Goal: Transaction & Acquisition: Purchase product/service

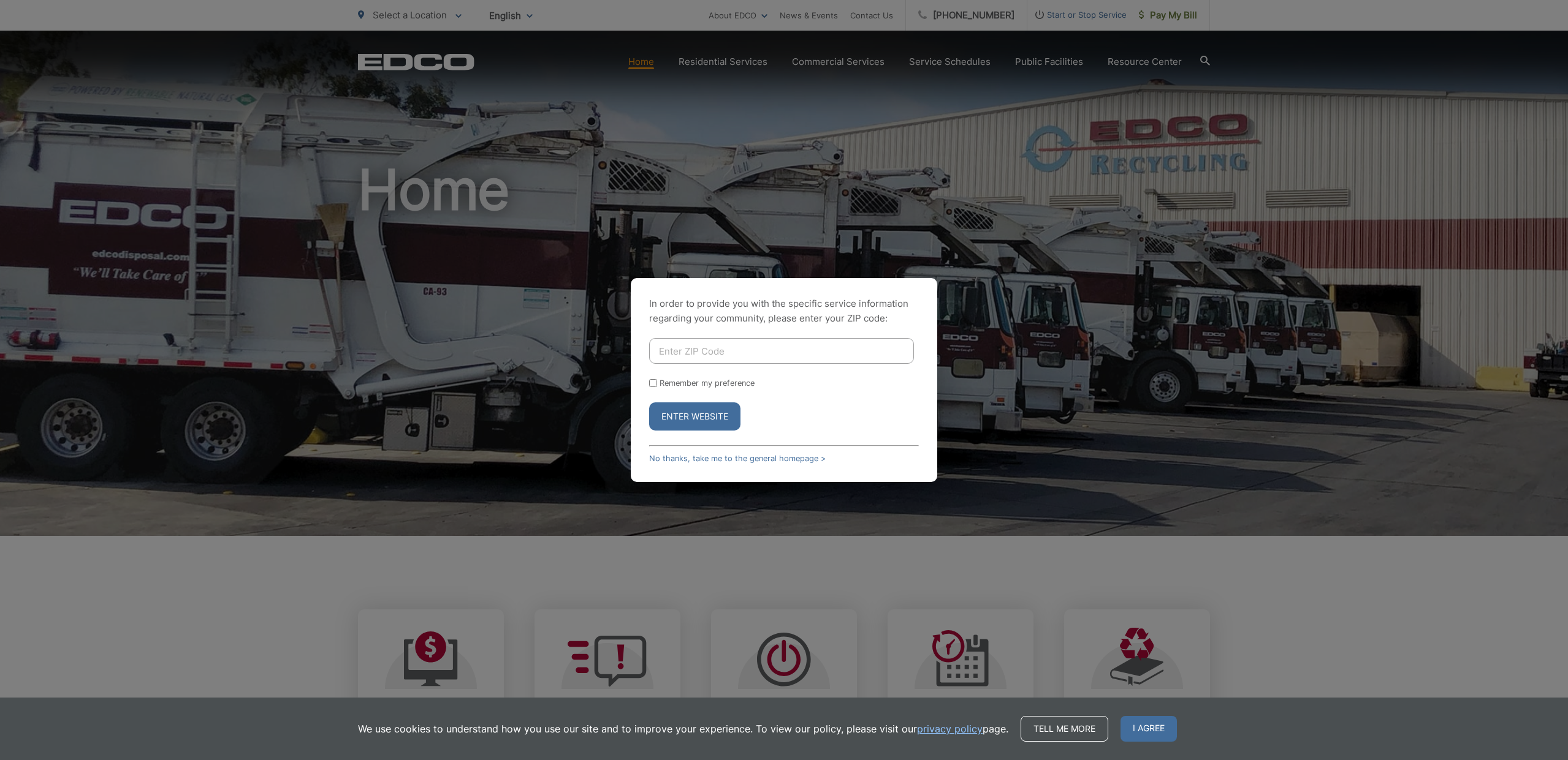
click at [677, 351] on input "Enter ZIP Code" at bounding box center [781, 351] width 264 height 26
type input "92040"
click at [689, 418] on button "Enter Website" at bounding box center [695, 416] width 92 height 28
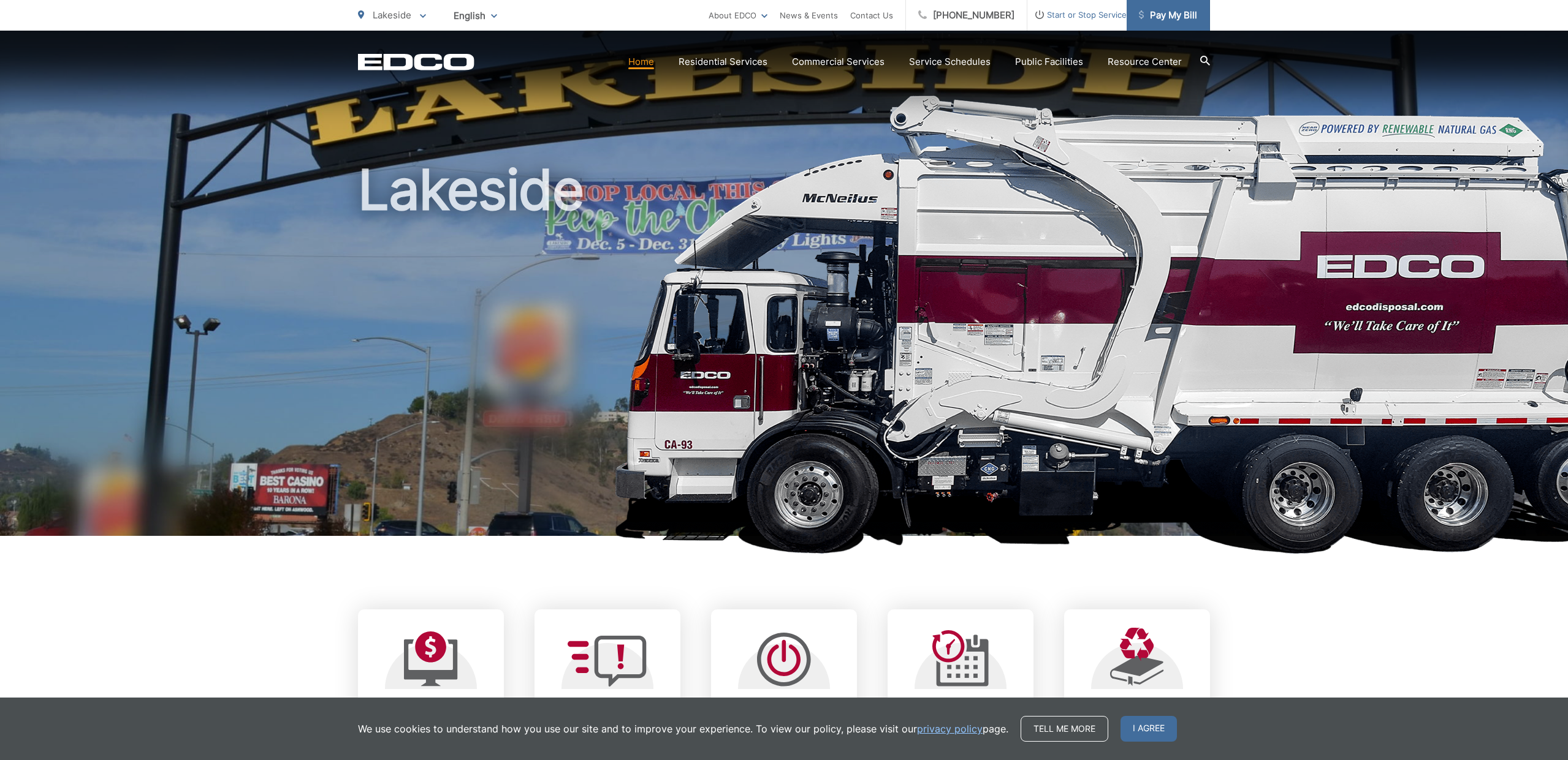
click at [1170, 17] on span "Pay My Bill" at bounding box center [1167, 15] width 58 height 15
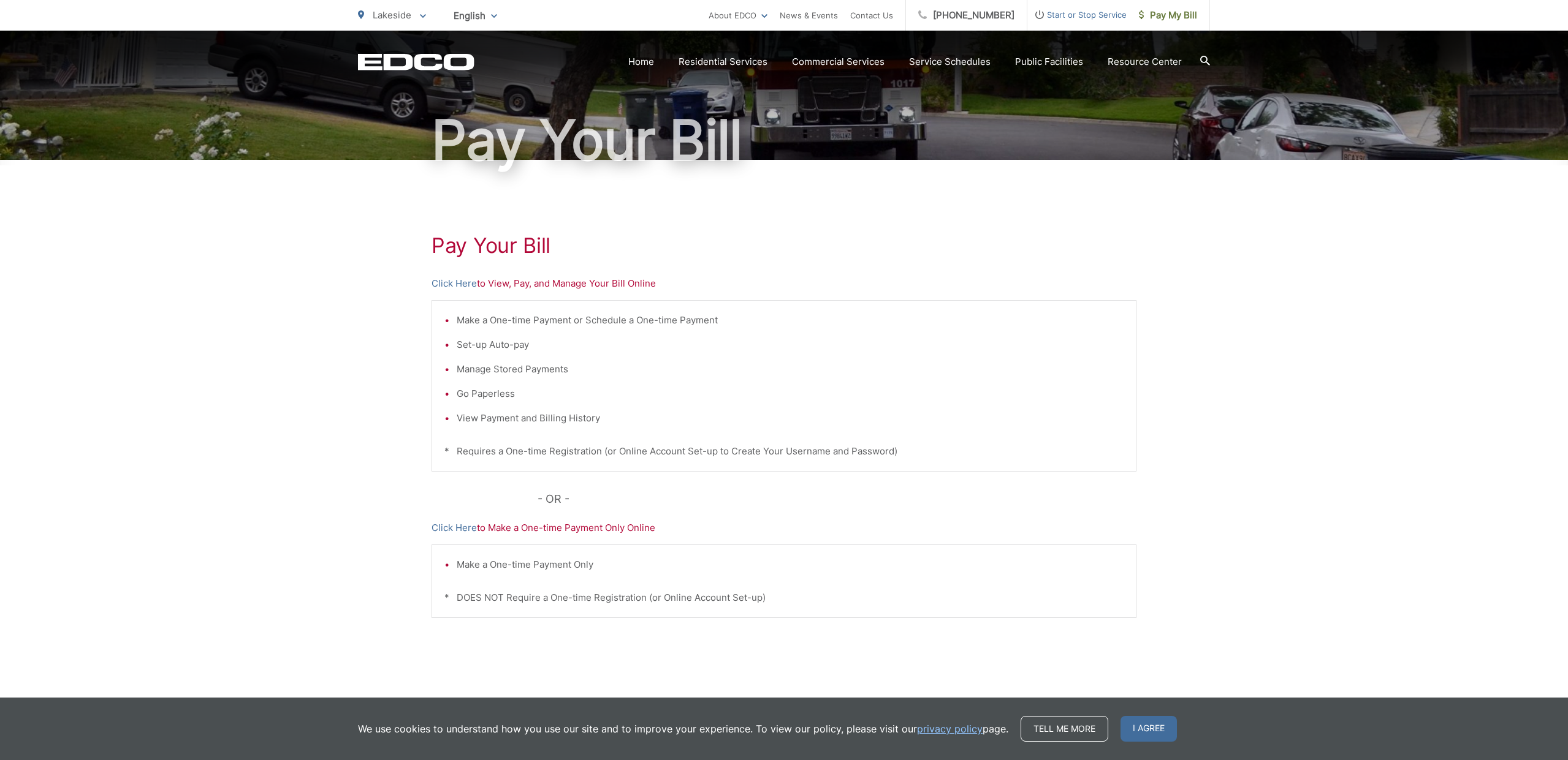
scroll to position [82, 0]
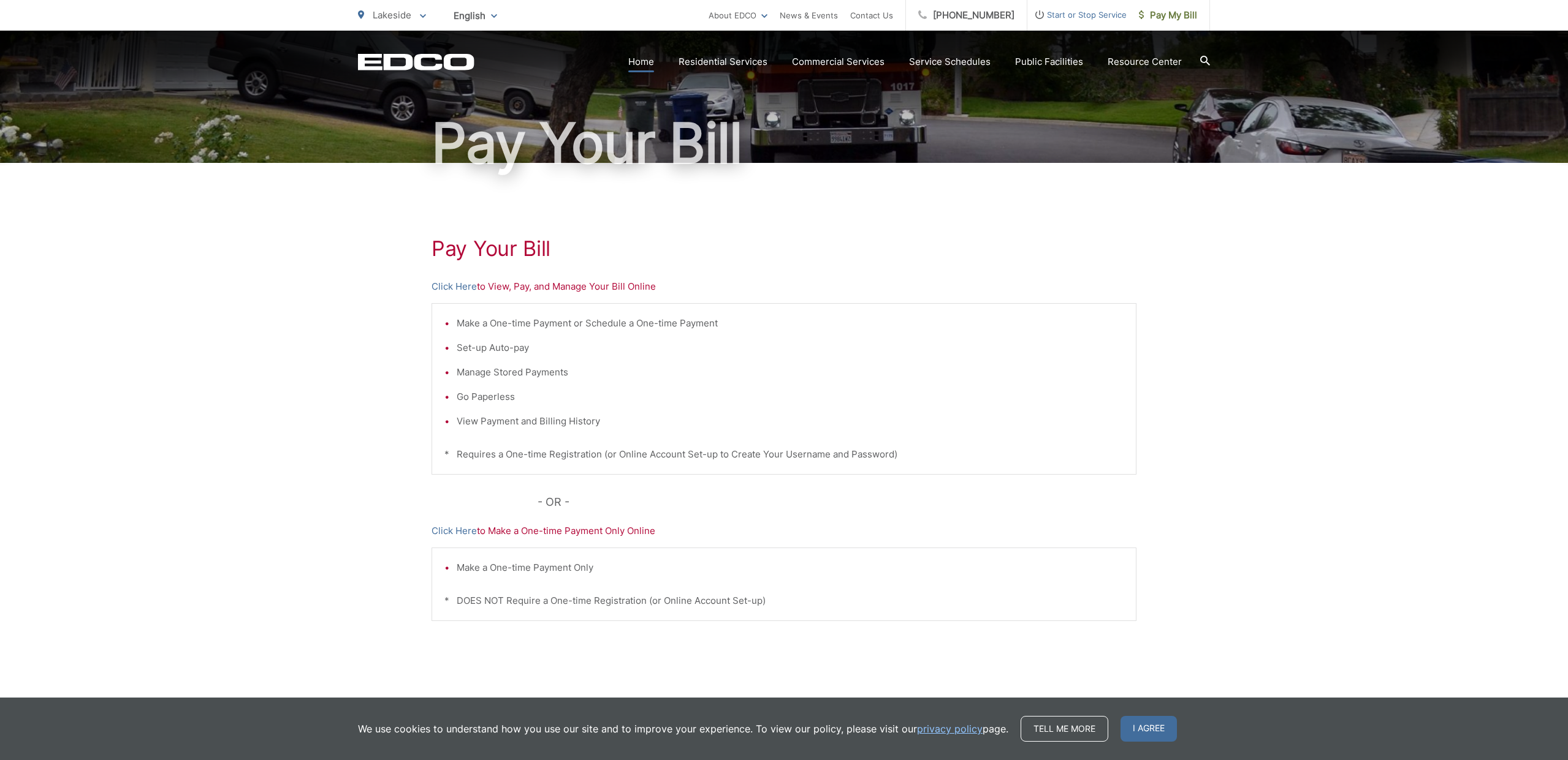
click at [648, 61] on link "Home" at bounding box center [641, 61] width 26 height 15
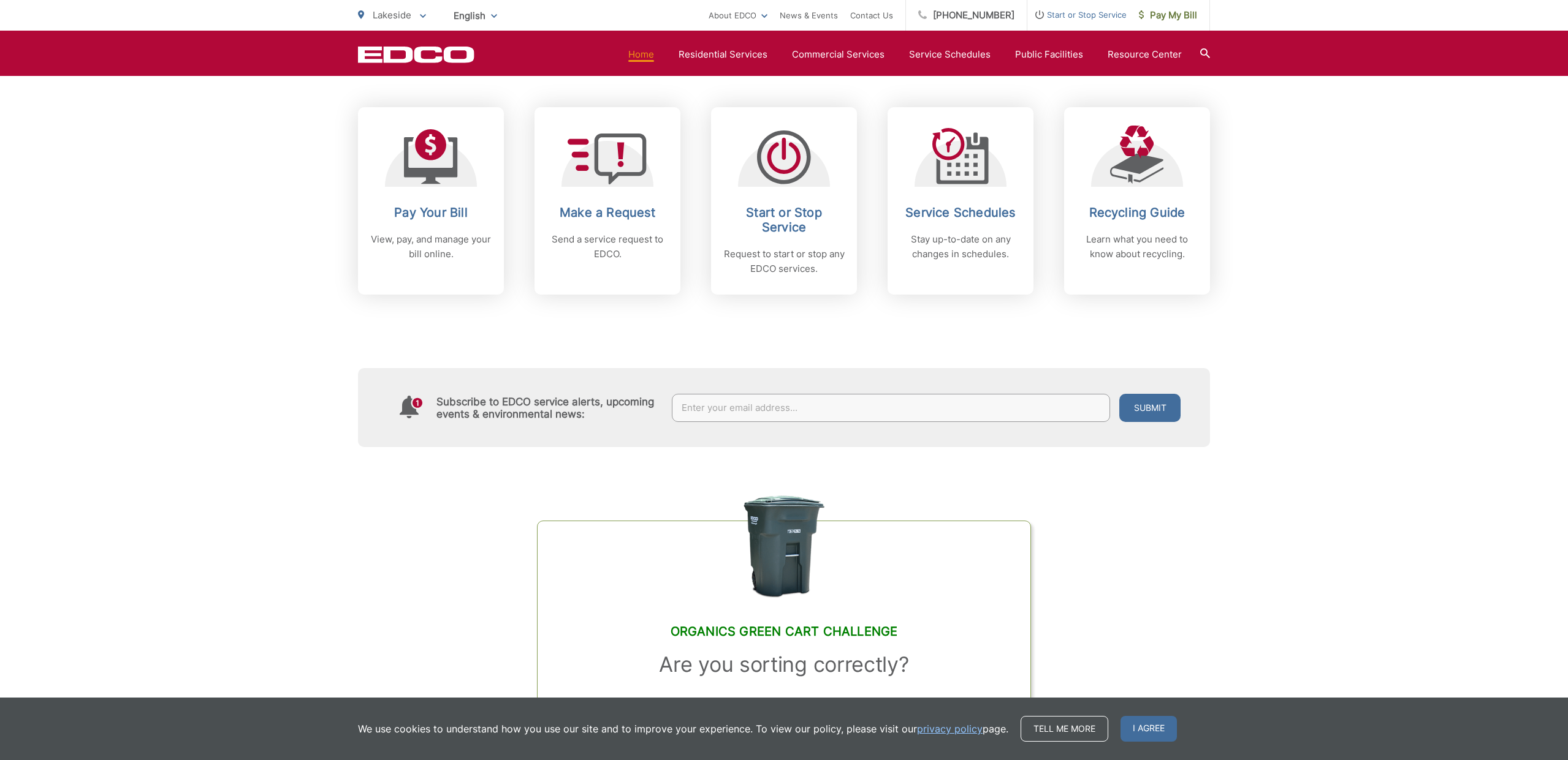
scroll to position [501, 0]
click at [716, 409] on input "text" at bounding box center [891, 409] width 439 height 28
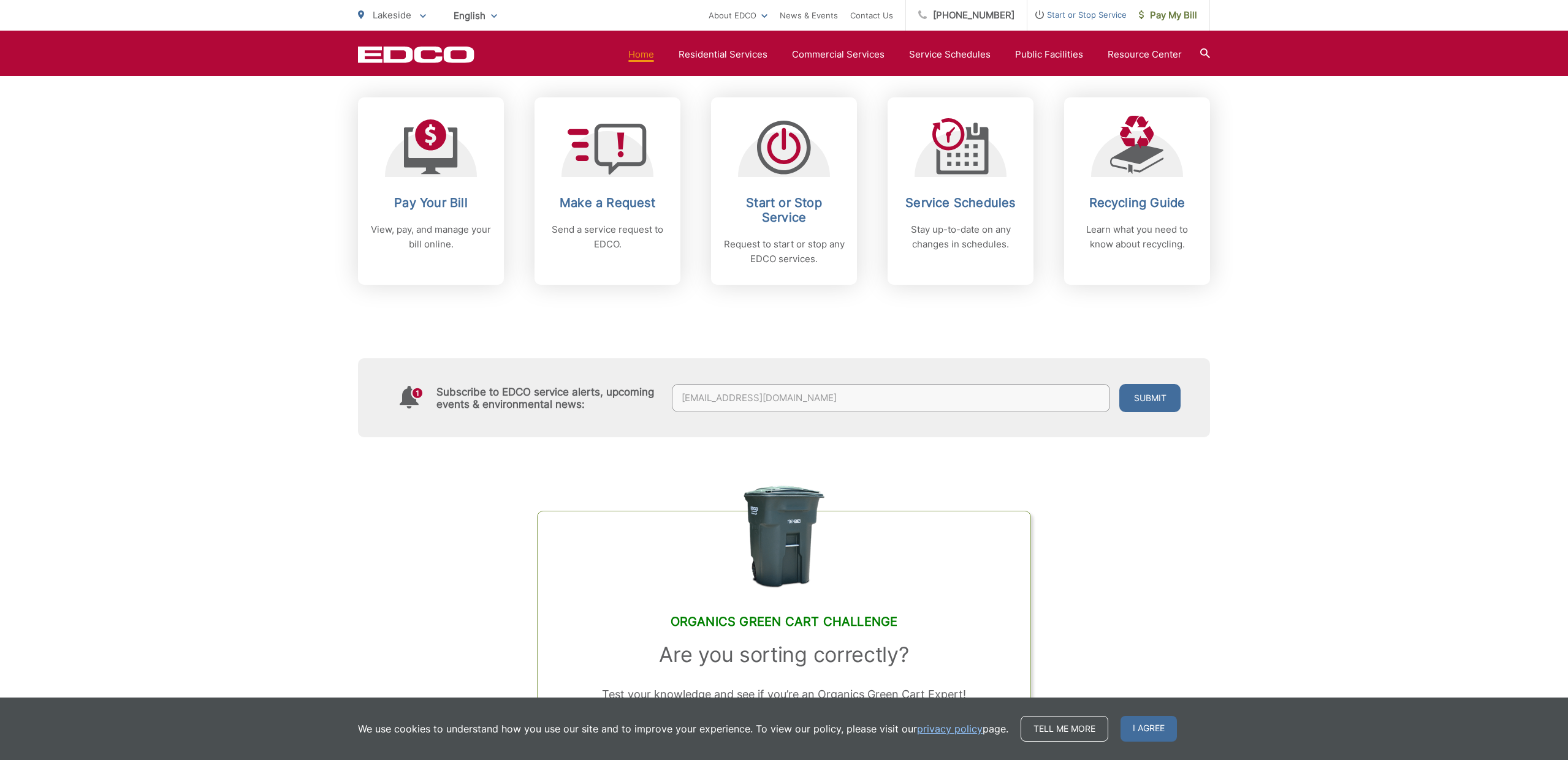
type input "dlindsay4655@yahoo.com"
click at [1152, 399] on button "Submit" at bounding box center [1150, 399] width 61 height 28
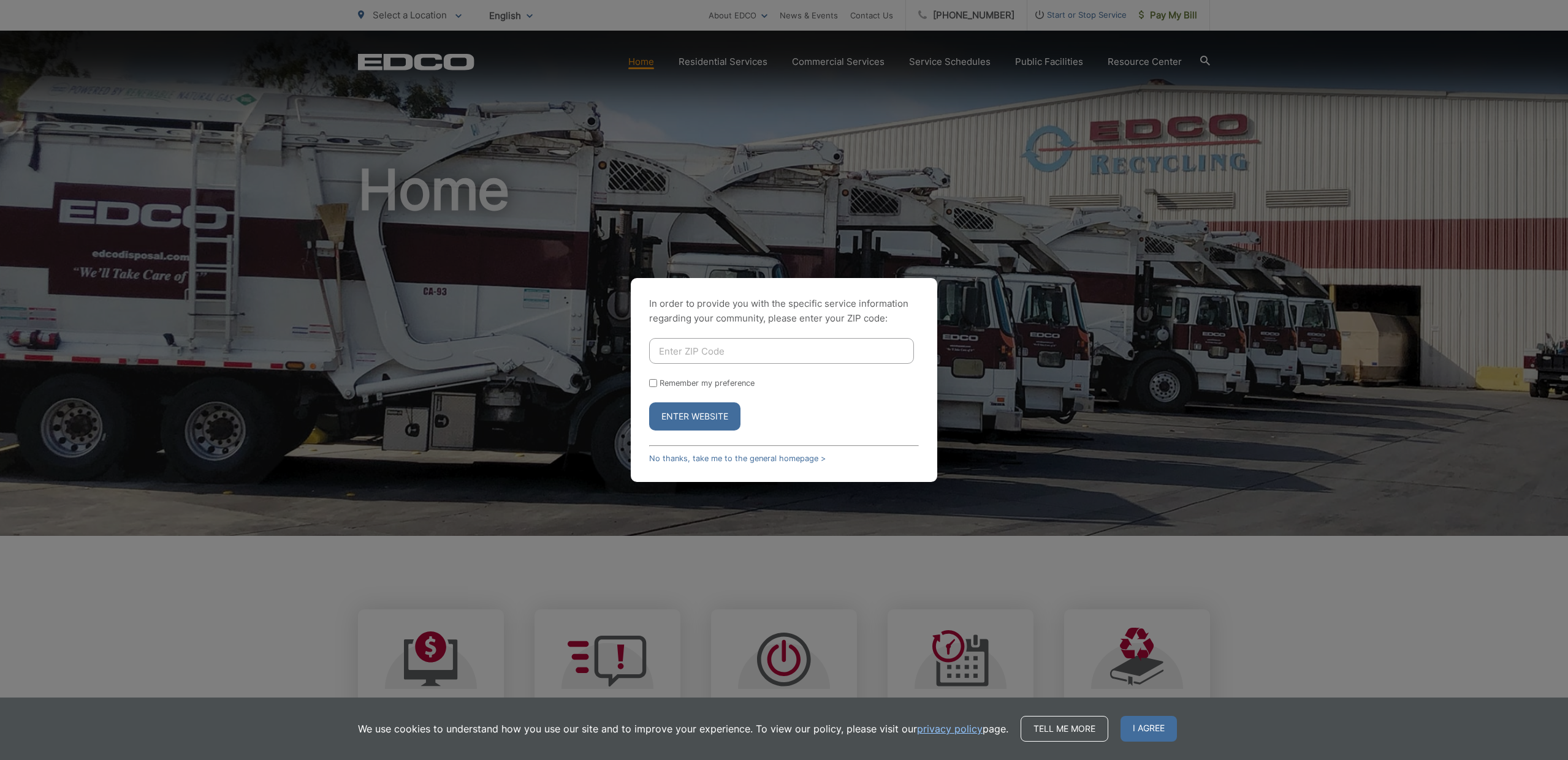
click at [666, 349] on input "Enter ZIP Code" at bounding box center [781, 351] width 264 height 26
click at [656, 381] on input "Remember my preference" at bounding box center [653, 383] width 8 height 8
checkbox input "true"
click at [695, 415] on button "Enter Website" at bounding box center [695, 416] width 92 height 28
click at [678, 348] on input "Enter ZIP Code" at bounding box center [781, 351] width 264 height 26
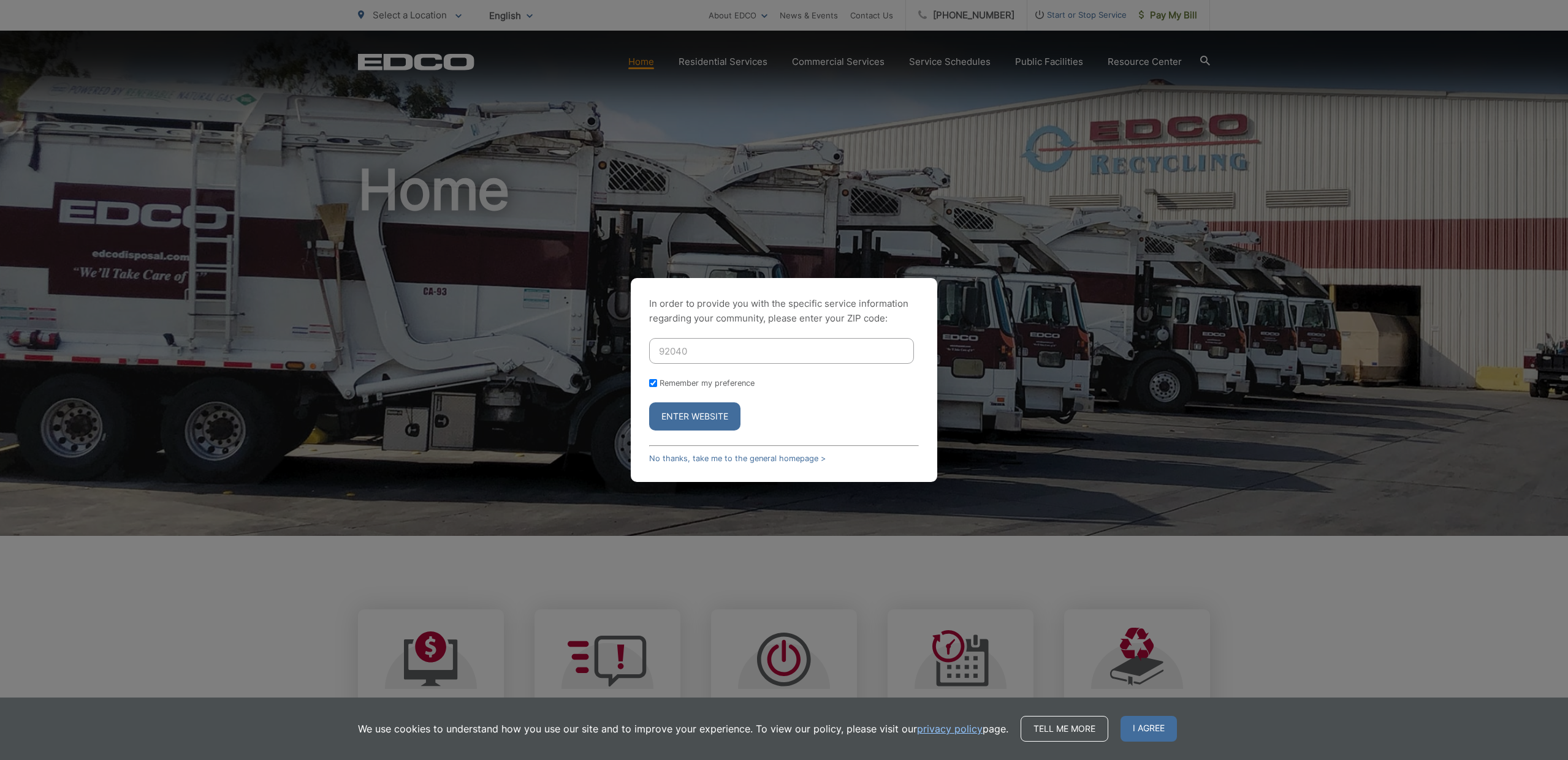
type input "92040"
click at [686, 417] on button "Enter Website" at bounding box center [695, 416] width 92 height 28
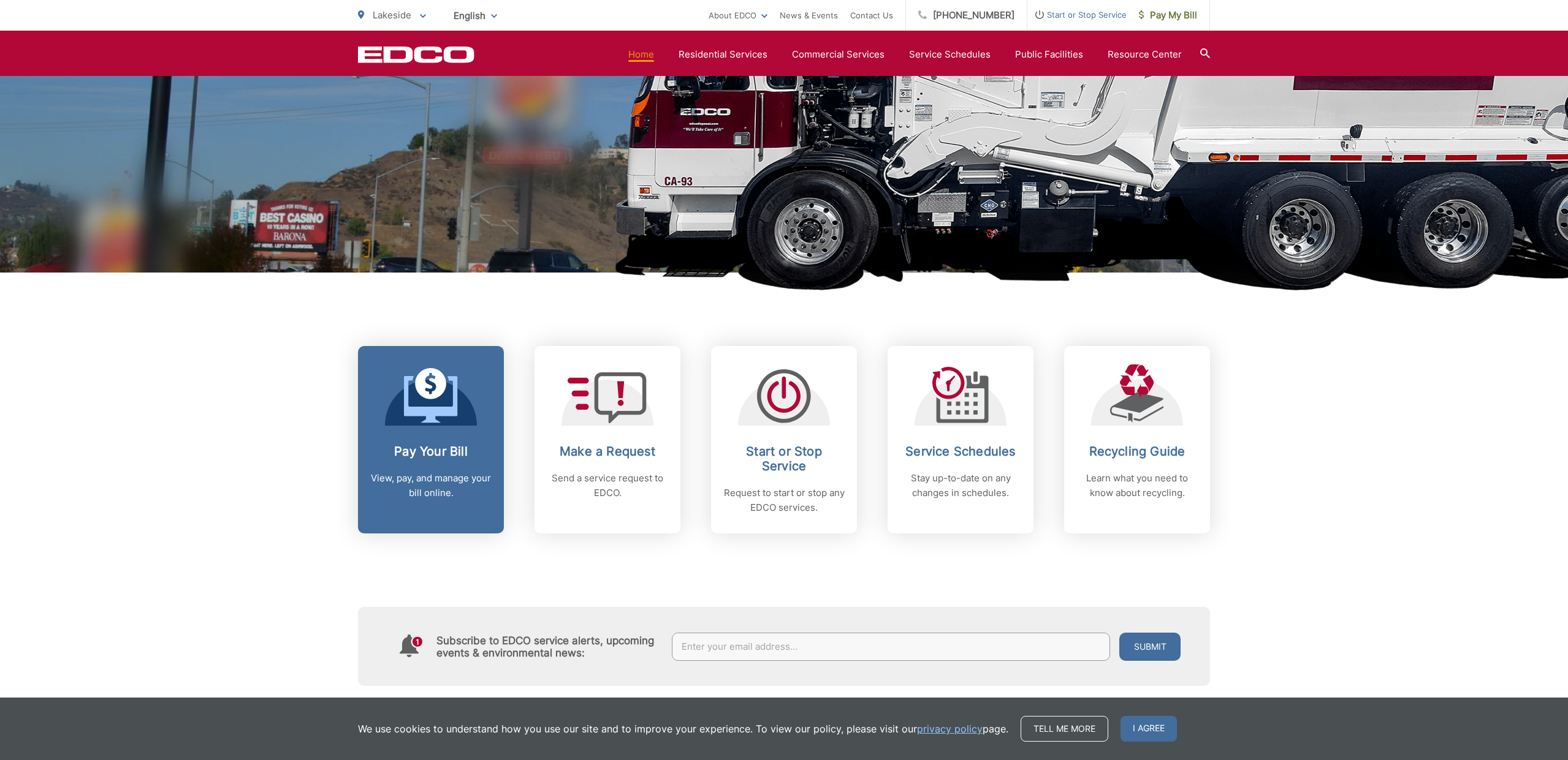
scroll to position [263, 0]
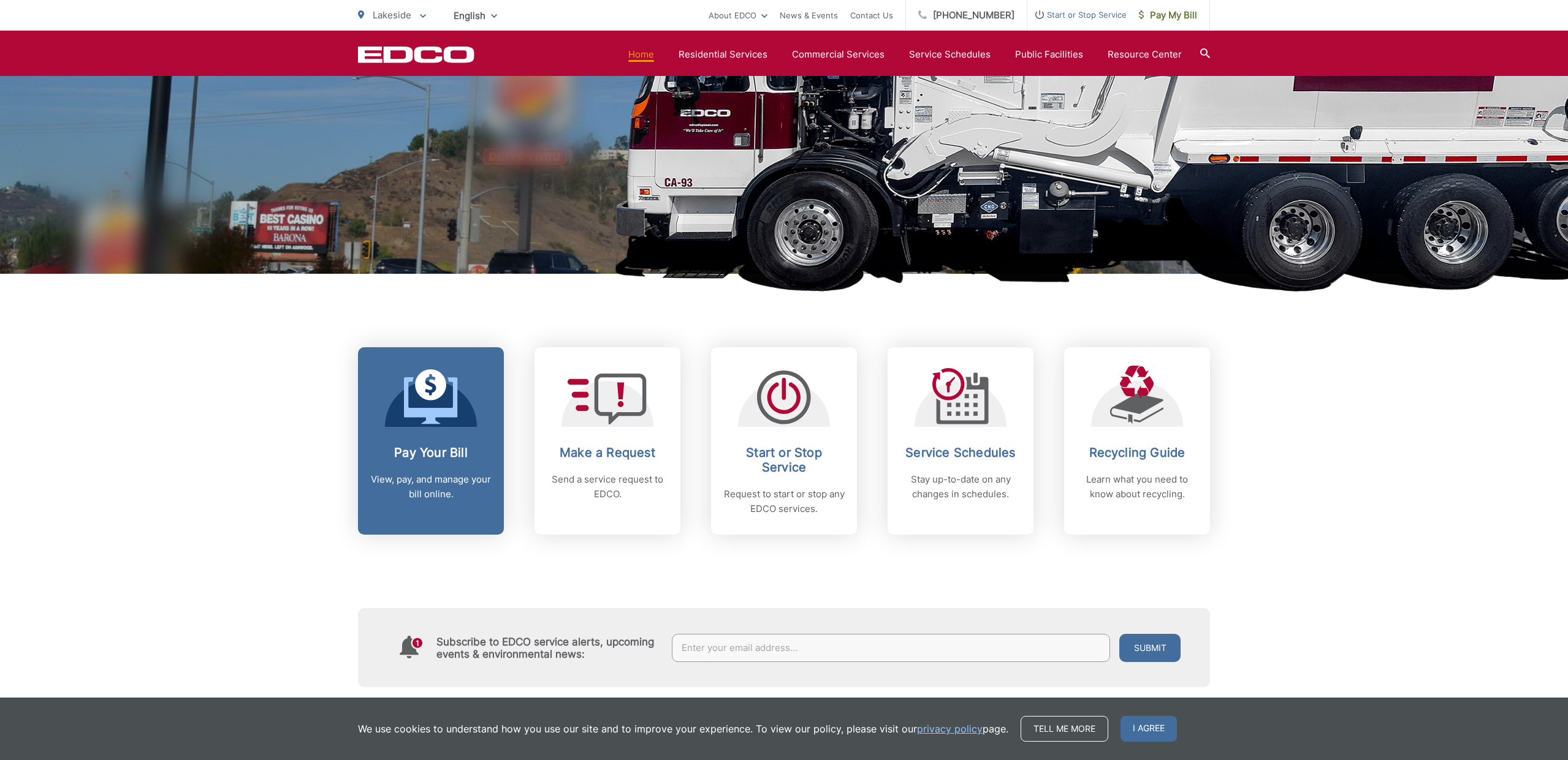
click at [428, 397] on icon at bounding box center [430, 384] width 31 height 31
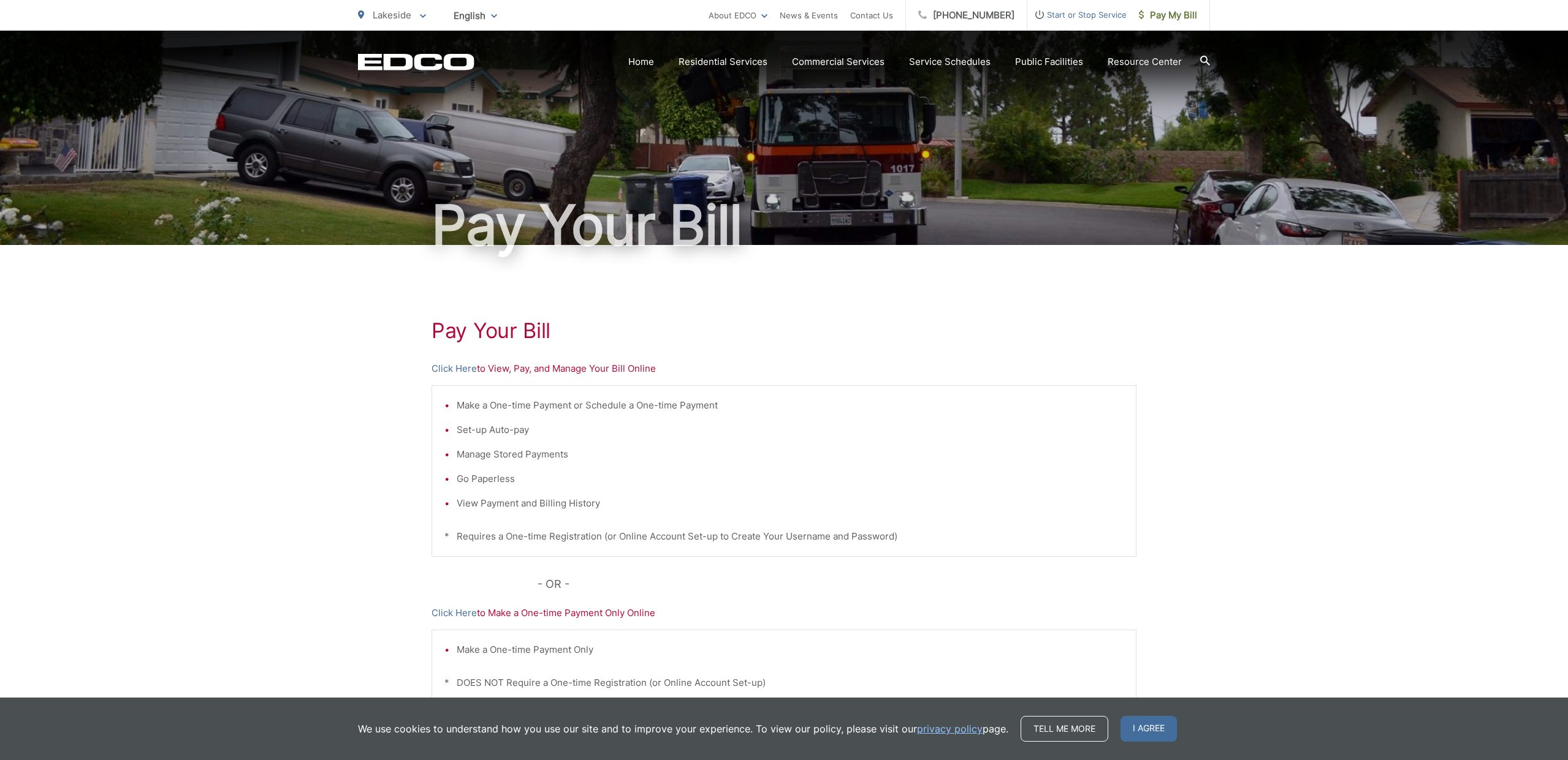
click at [599, 540] on p "* Requires a One-time Registration (or Online Account Set-up to Create Your Use…" at bounding box center [784, 537] width 679 height 15
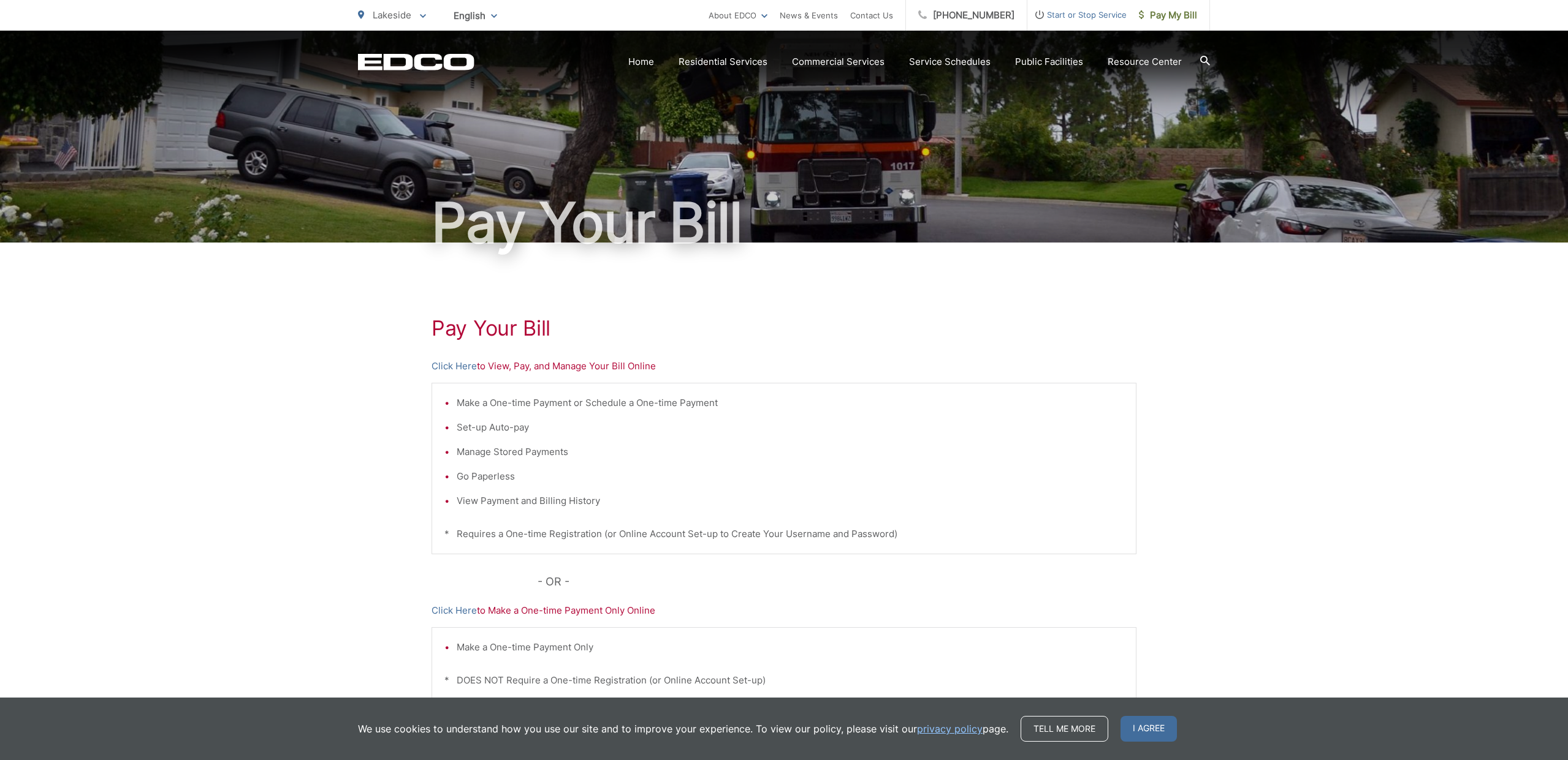
scroll to position [5, 0]
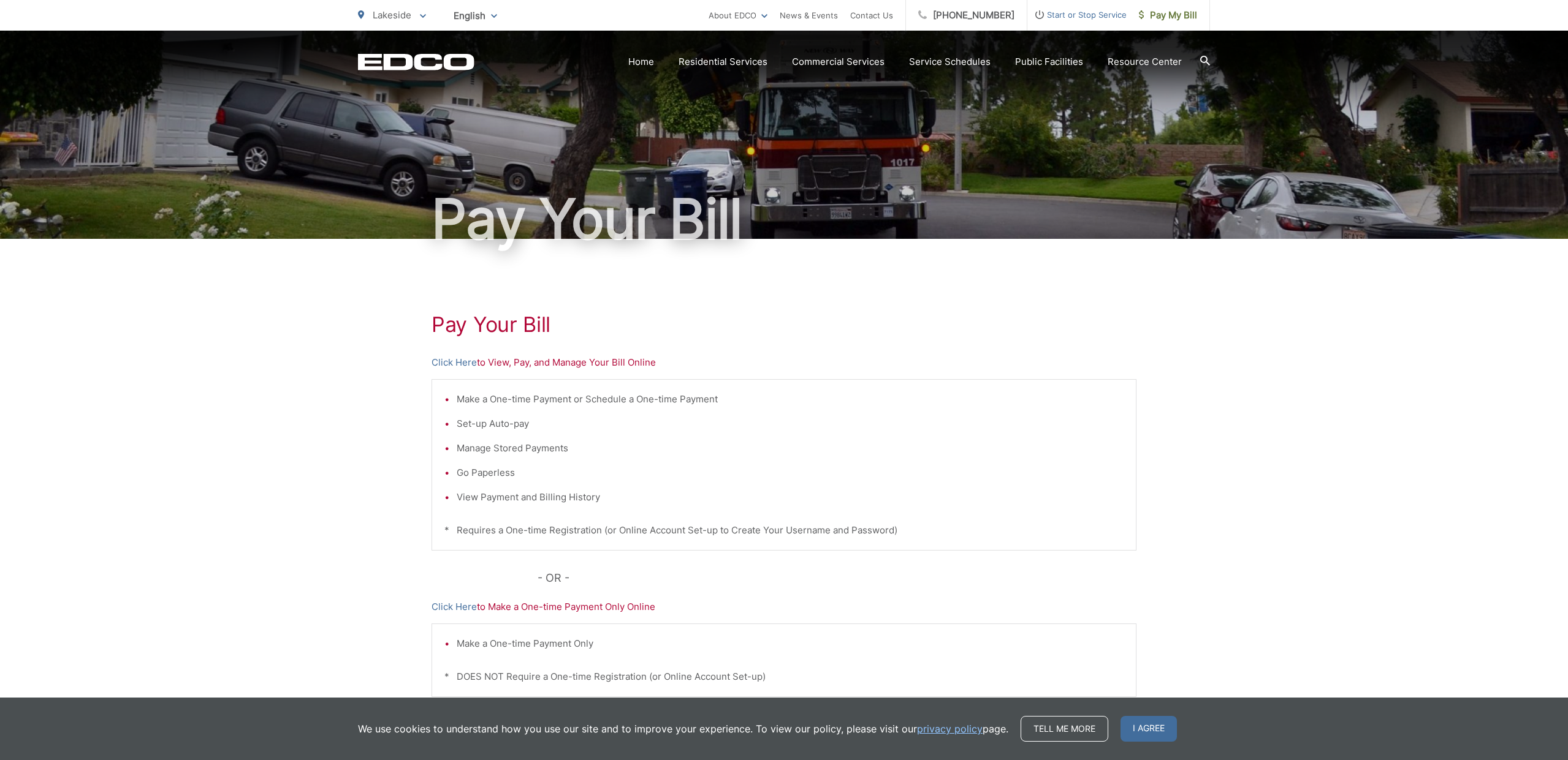
click at [569, 366] on p "Click Here to View, Pay, and Manage Your Bill Online" at bounding box center [784, 362] width 705 height 15
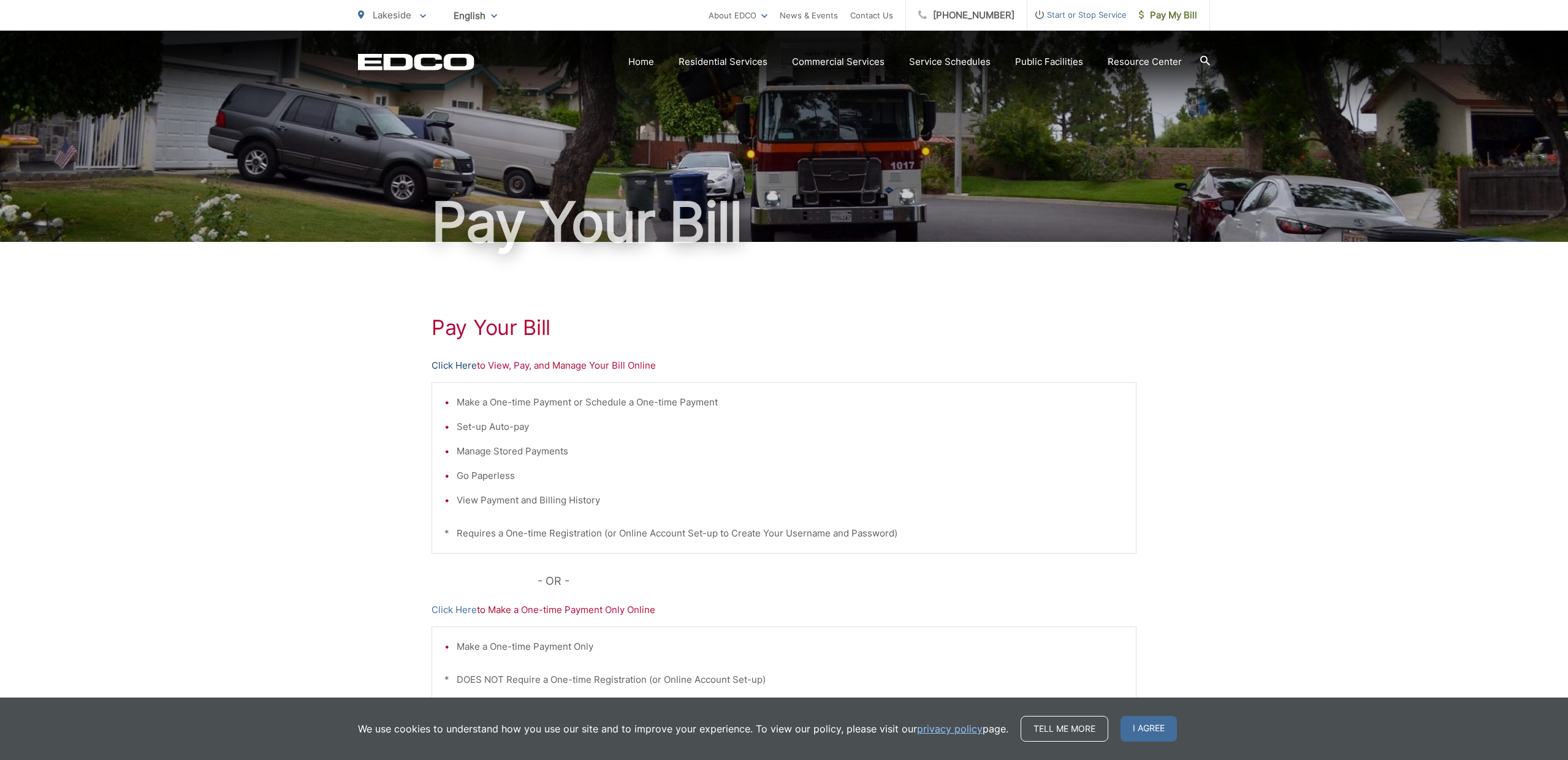
click at [466, 365] on link "Click Here" at bounding box center [454, 366] width 45 height 15
